Goal: Transaction & Acquisition: Book appointment/travel/reservation

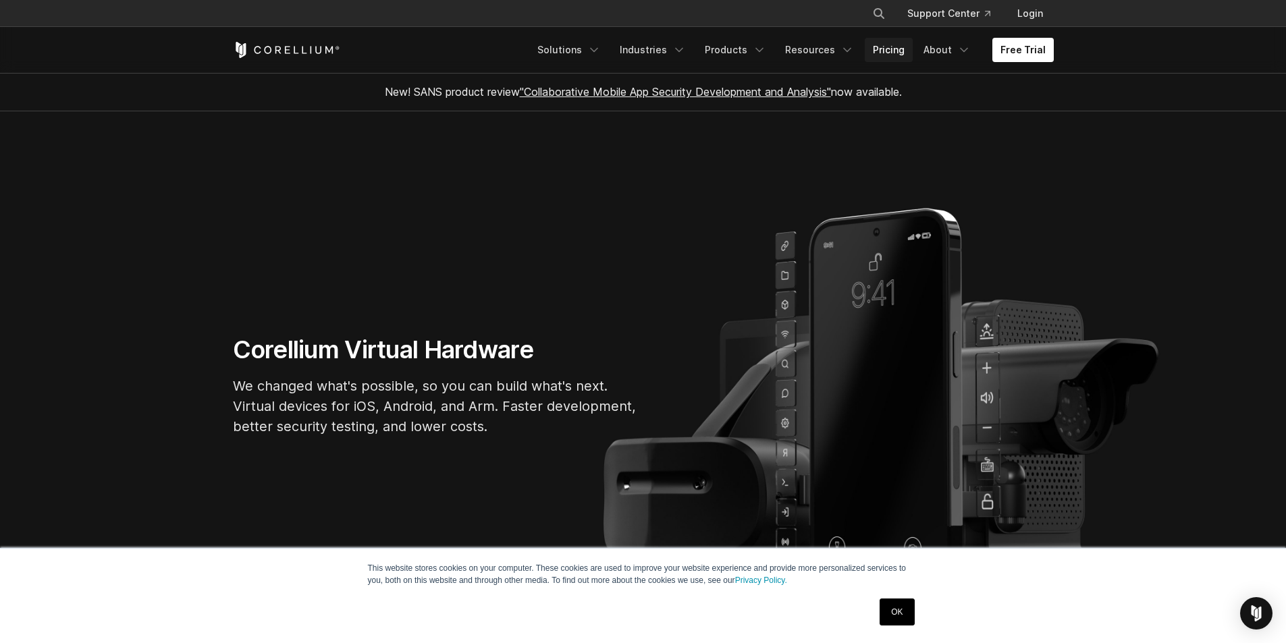
click at [901, 53] on link "Pricing" at bounding box center [889, 50] width 48 height 24
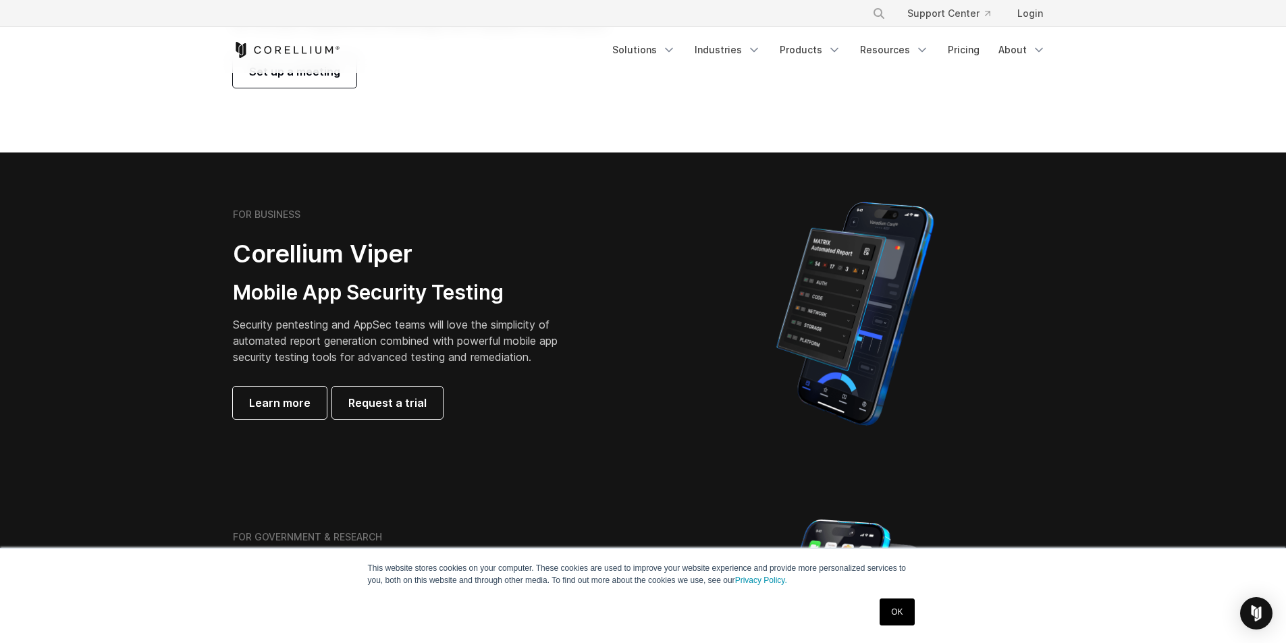
scroll to position [68, 0]
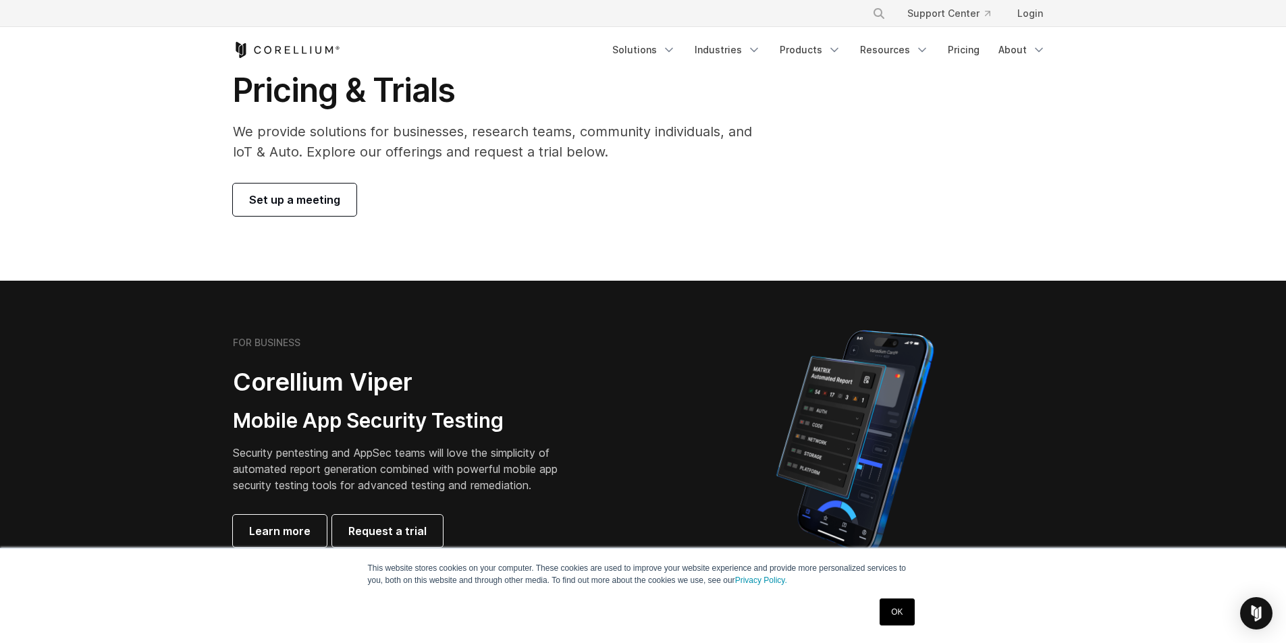
click at [333, 215] on link "Set up a meeting" at bounding box center [295, 200] width 124 height 32
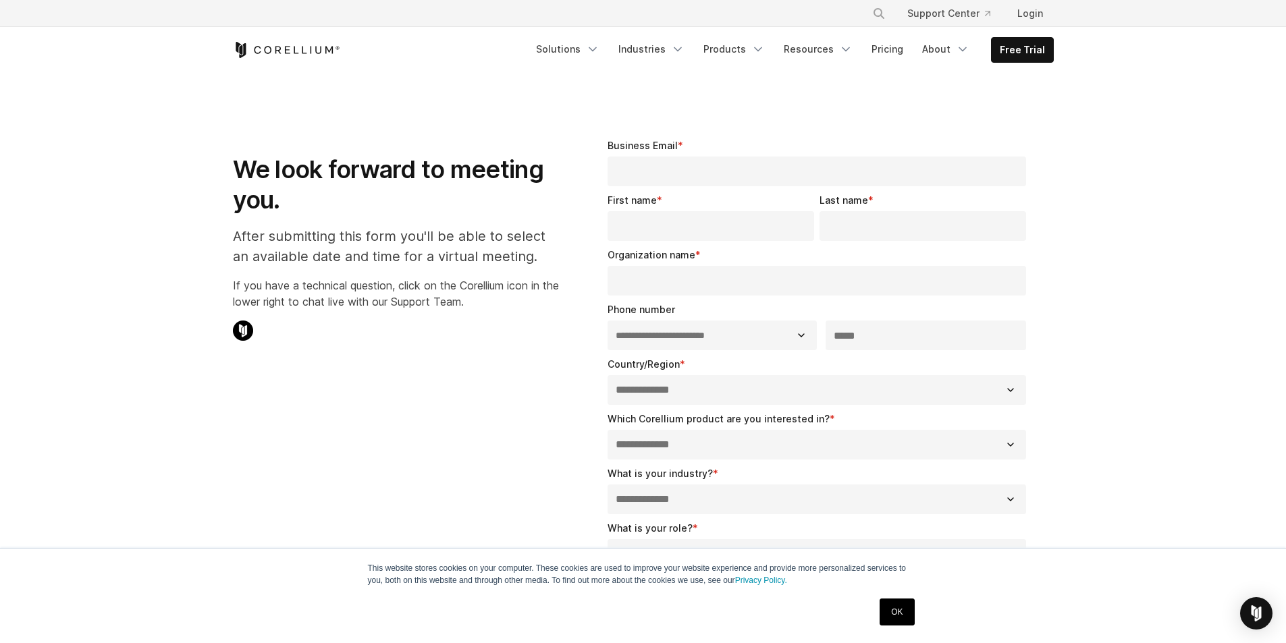
select select "**"
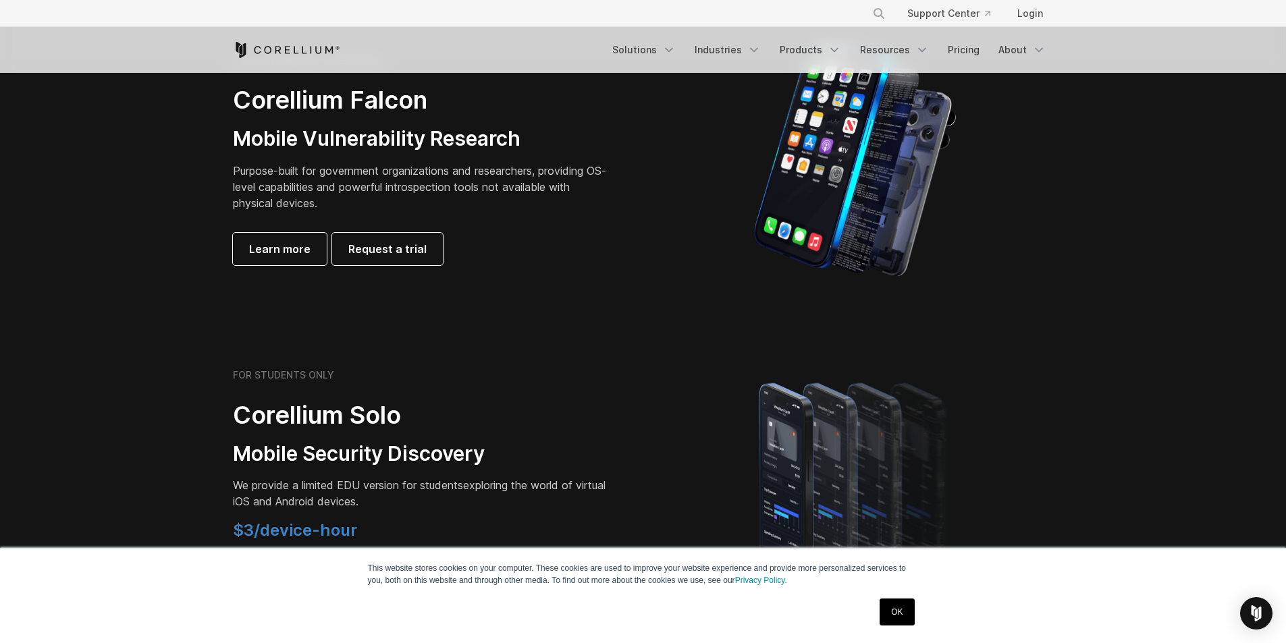
scroll to position [675, 0]
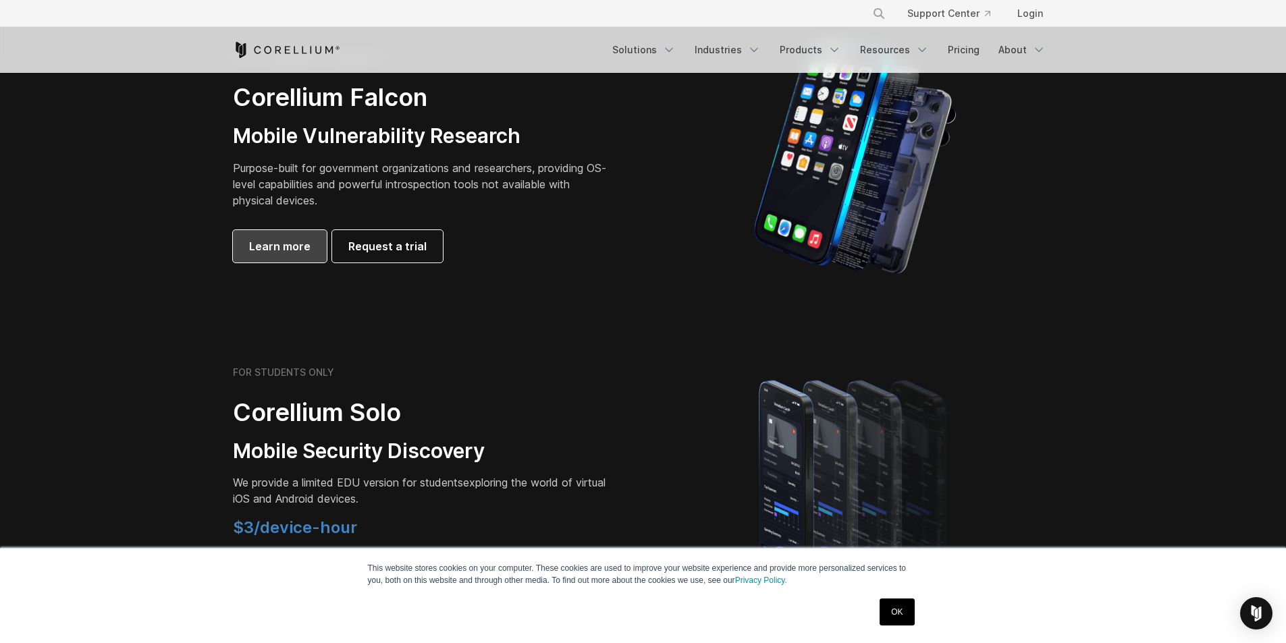
click at [290, 249] on span "Learn more" at bounding box center [279, 246] width 61 height 16
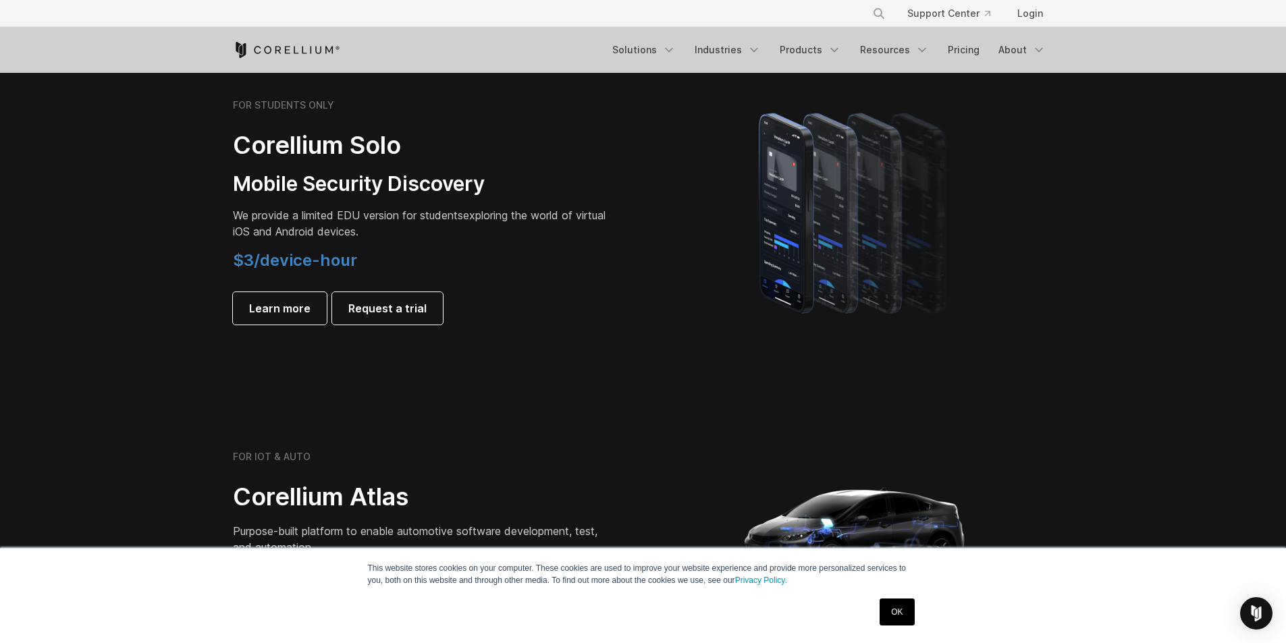
scroll to position [945, 0]
